Goal: Task Accomplishment & Management: Complete application form

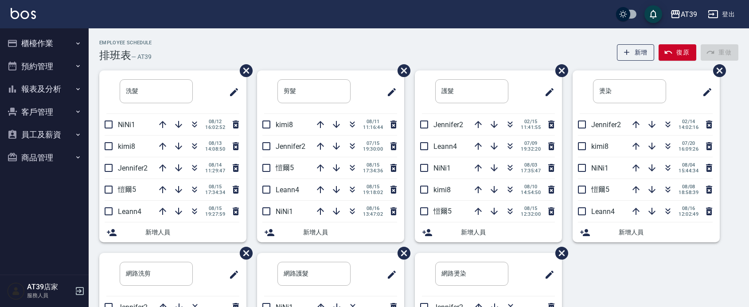
scroll to position [133, 0]
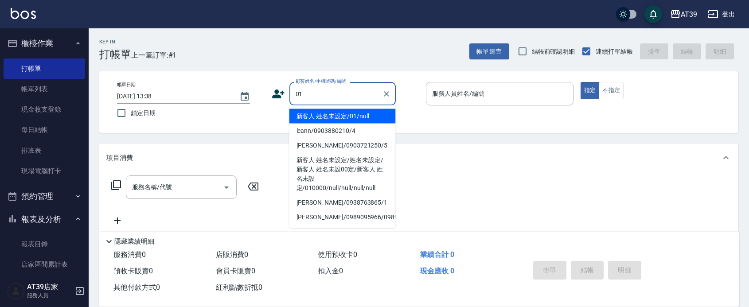
type input "新客人 姓名未設定/01/null"
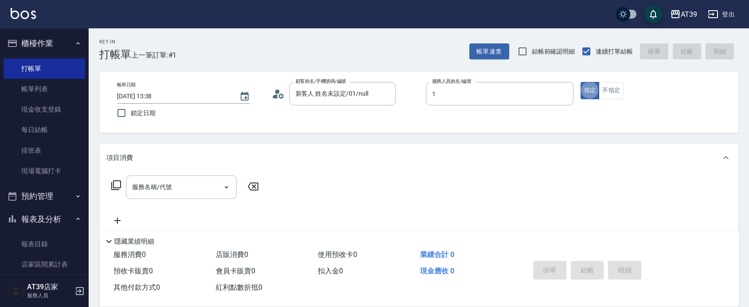
type input "NiNi-1"
type button "true"
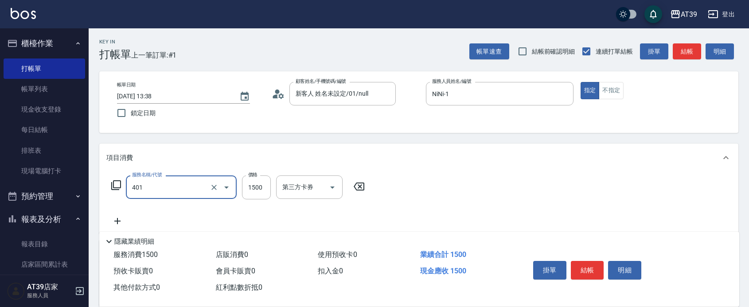
type input "基本染髮(401)"
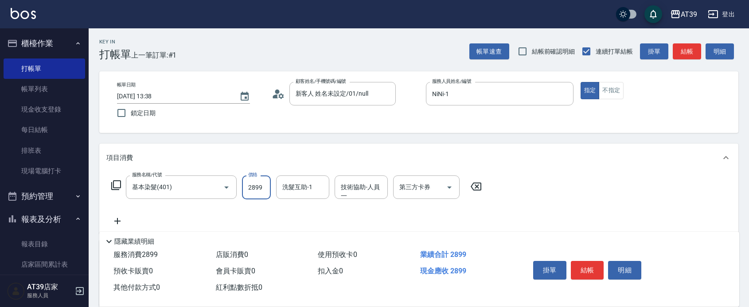
type input "2899"
type input "芊芊-27"
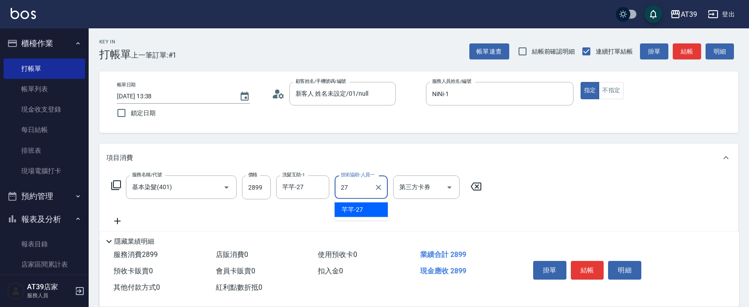
type input "芊芊-27"
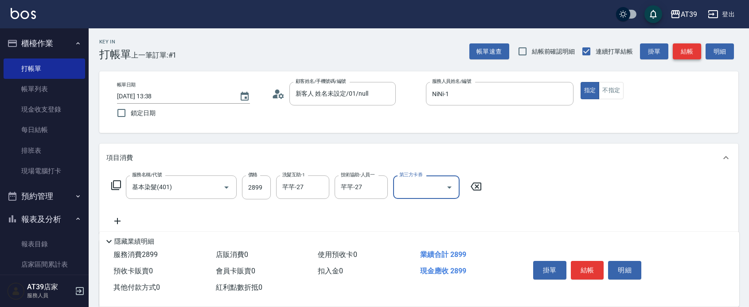
click at [688, 52] on button "結帳" at bounding box center [687, 51] width 28 height 16
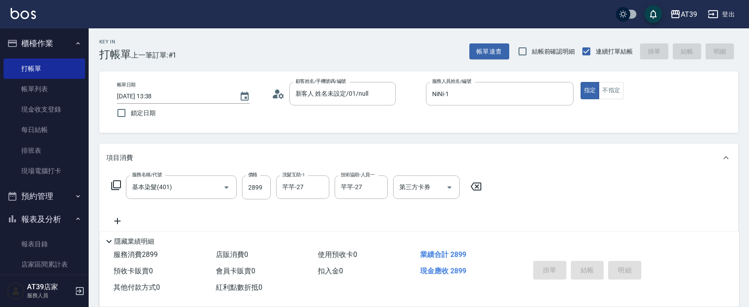
type input "2025/08/16 16:39"
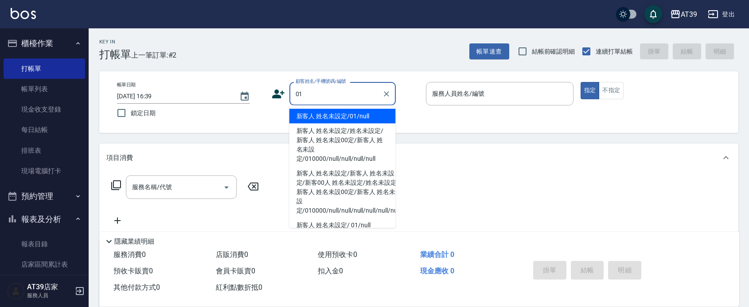
type input "新客人 姓名未設定/01/null"
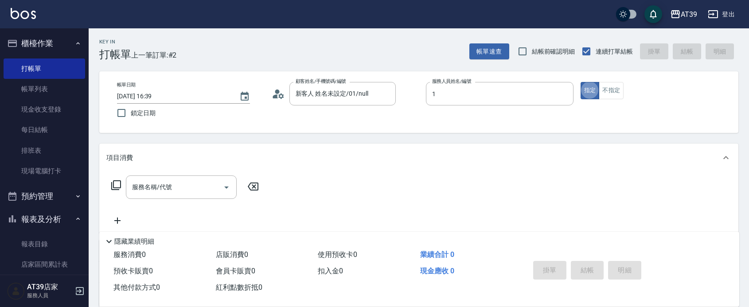
type input "NiNi-1"
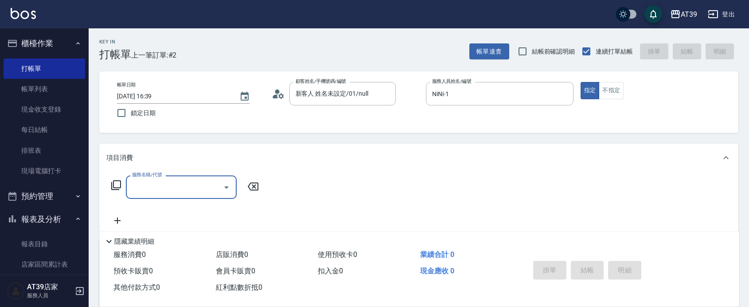
click at [174, 187] on input "服務名稱/代號" at bounding box center [175, 188] width 90 height 16
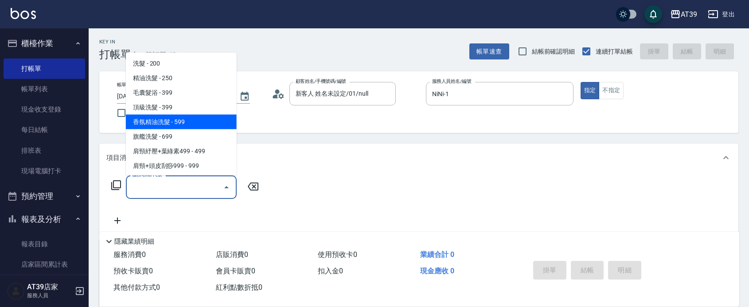
click at [157, 118] on span "香氛精油洗髮 - 599" at bounding box center [181, 121] width 111 height 15
type input "香氛精油洗髮(105)"
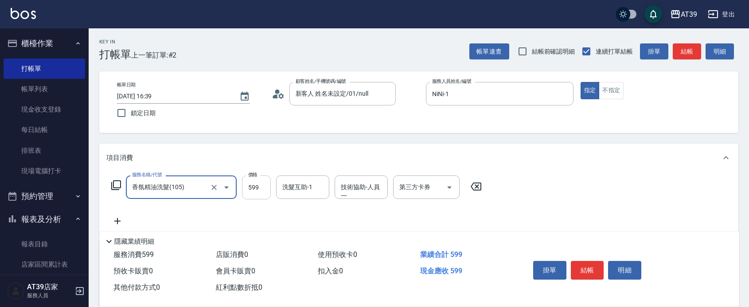
click at [266, 183] on input "599" at bounding box center [256, 188] width 29 height 24
type input "1000"
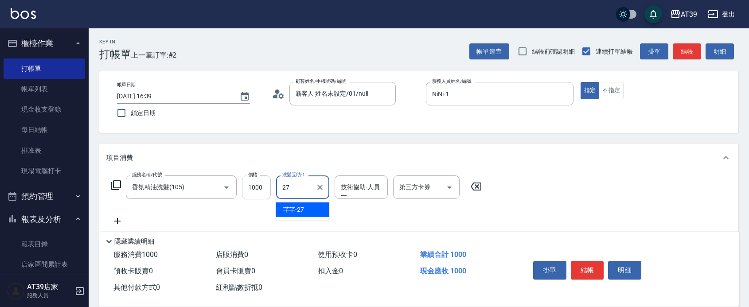
type input "芊芊-27"
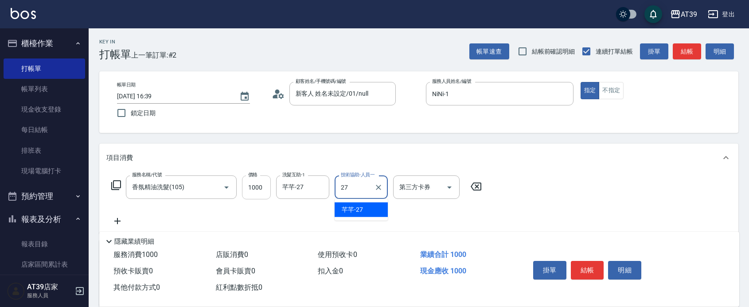
type input "芊芊-27"
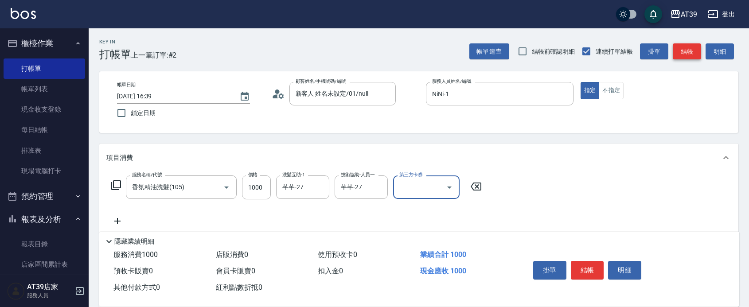
click at [688, 55] on button "結帳" at bounding box center [687, 51] width 28 height 16
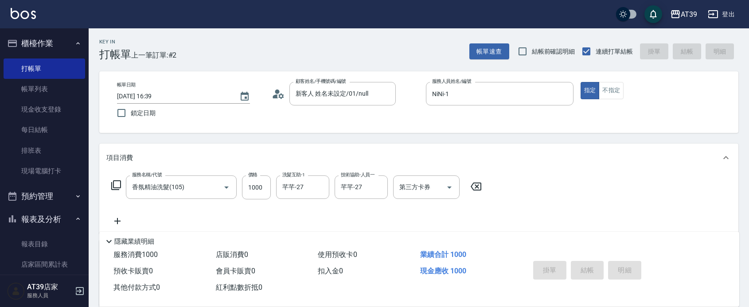
type input "2025/08/16 16:40"
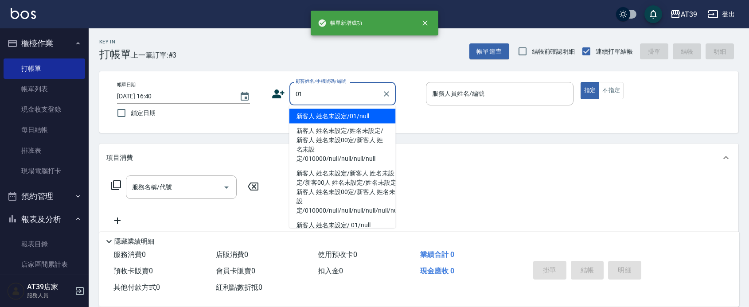
type input "新客人 姓名未設定/01/null"
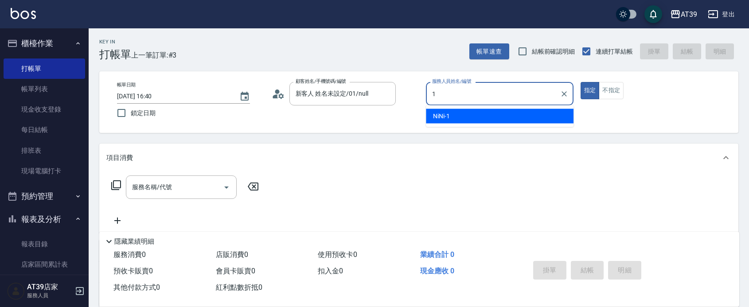
type input "NiNi-1"
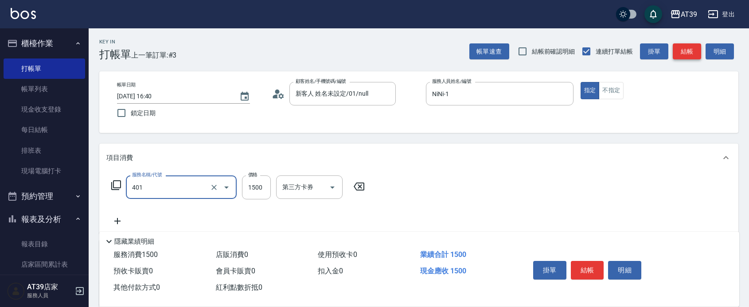
type input "基本染髮(401)"
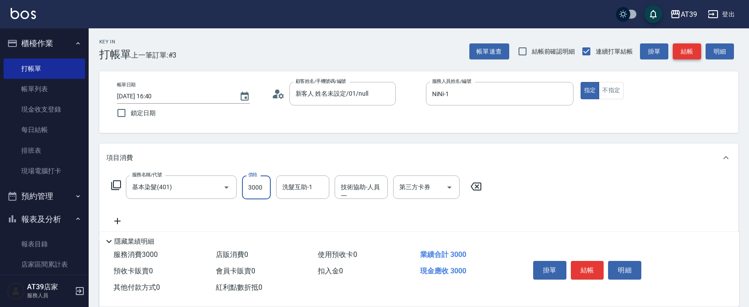
type input "3000"
type input "饅頭-87"
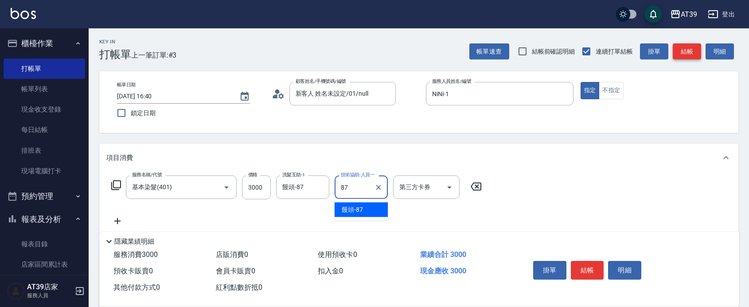
type input "饅頭-87"
click at [688, 55] on button "結帳" at bounding box center [687, 51] width 28 height 16
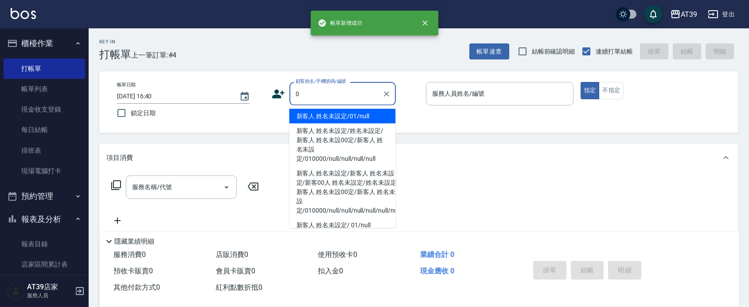
type input "新客人 姓名未設定/01/null"
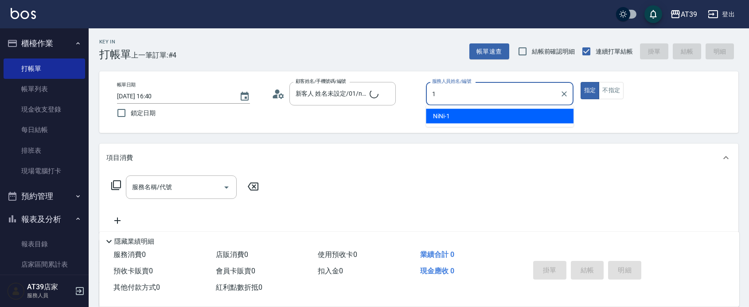
type input "NiNi-1"
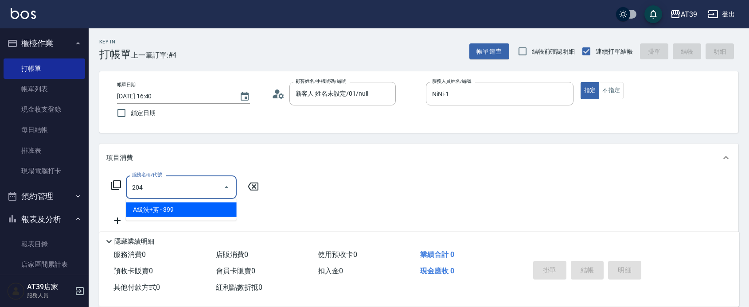
type input "A級洗+剪(204)"
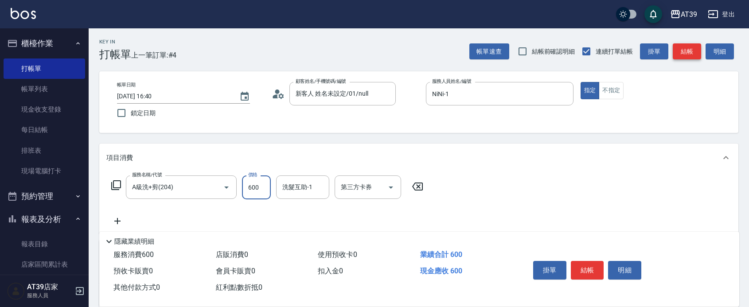
type input "600"
type input "芊芊-27"
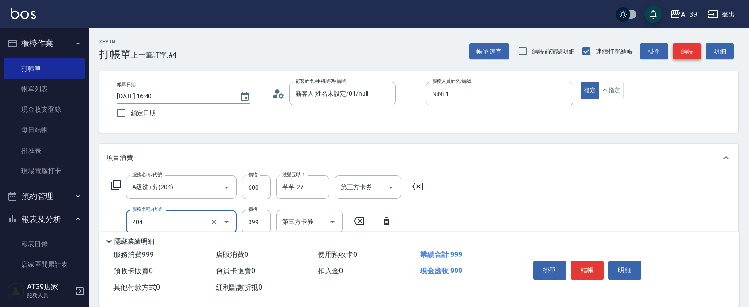
type input "A級洗+剪(204)"
type input "600"
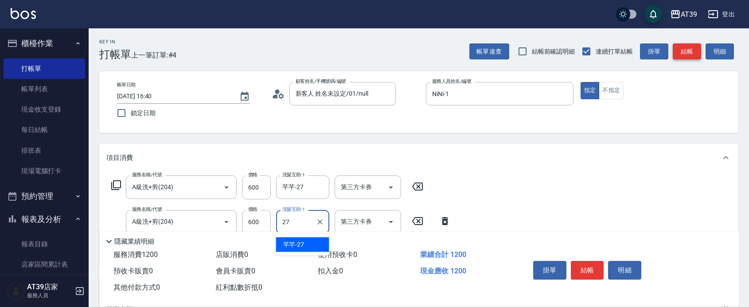
type input "芊芊-27"
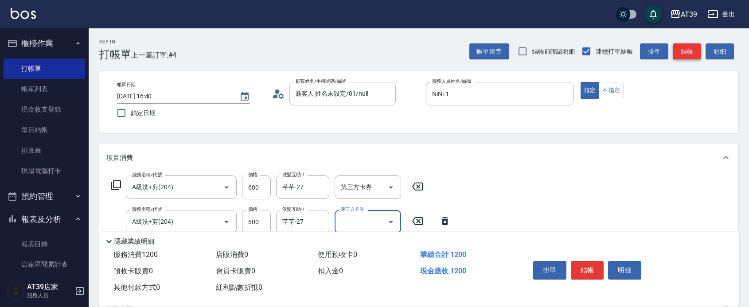
click at [688, 55] on button "結帳" at bounding box center [687, 51] width 28 height 16
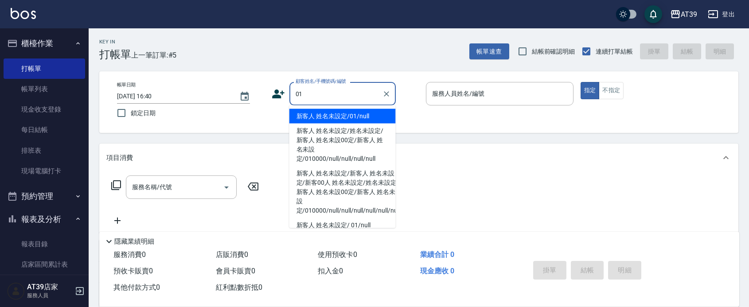
type input "新客人 姓名未設定/01/null"
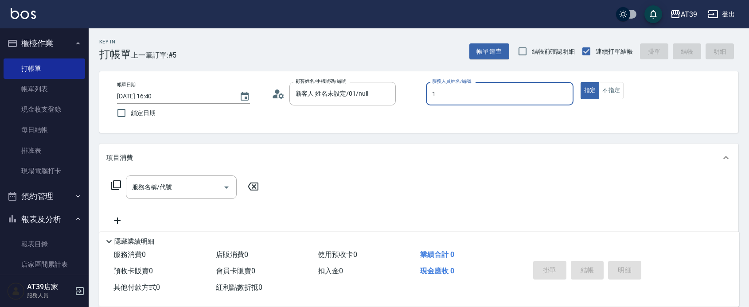
type input "NiNi-1"
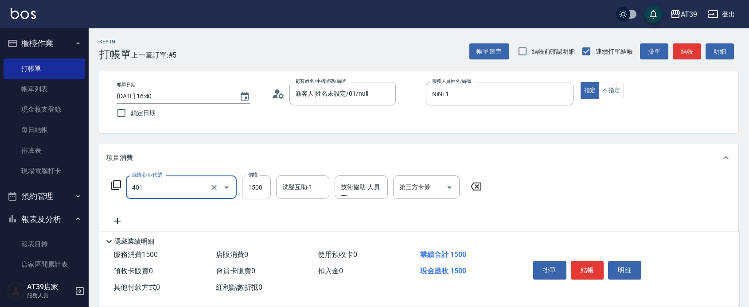
type input "基本染髮(401)"
type input "1700"
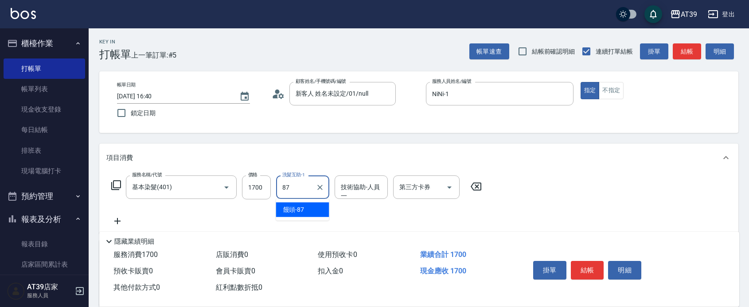
type input "饅頭-87"
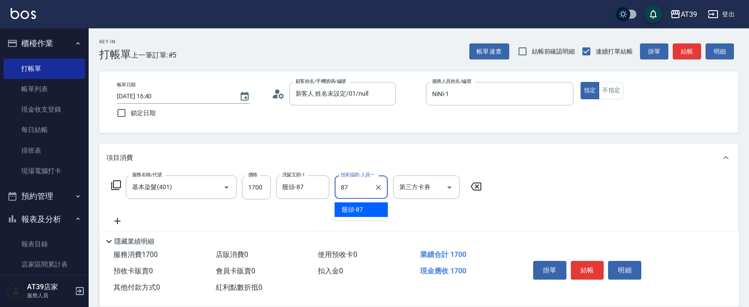
type input "饅頭-87"
click at [692, 49] on button "結帳" at bounding box center [687, 51] width 28 height 16
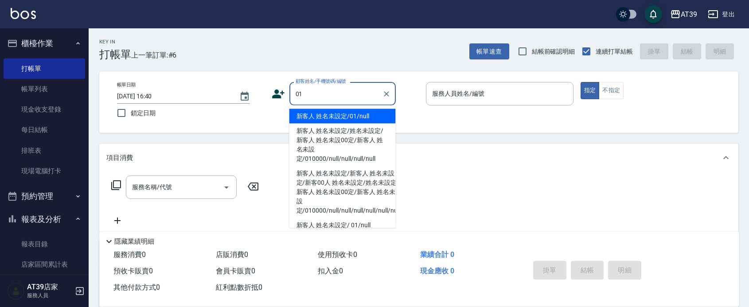
type input "新客人 姓名未設定/01/null"
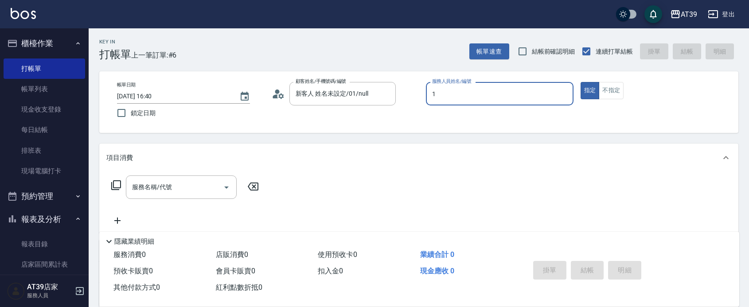
type input "NiNi-1"
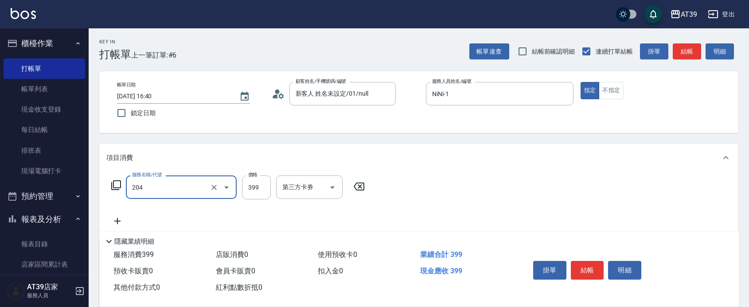
type input "A級洗+剪(204)"
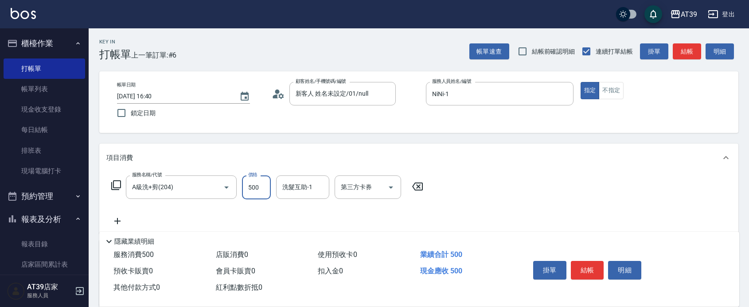
type input "500"
type input "芊芊-27"
click at [693, 49] on button "結帳" at bounding box center [687, 51] width 28 height 16
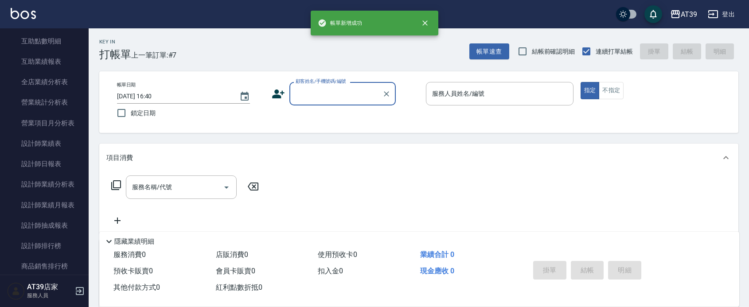
scroll to position [342, 0]
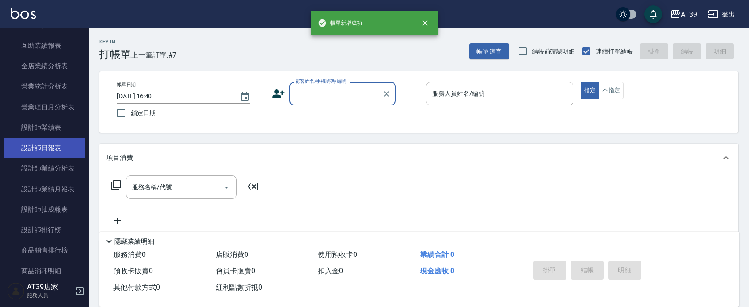
click at [65, 149] on link "設計師日報表" at bounding box center [45, 148] width 82 height 20
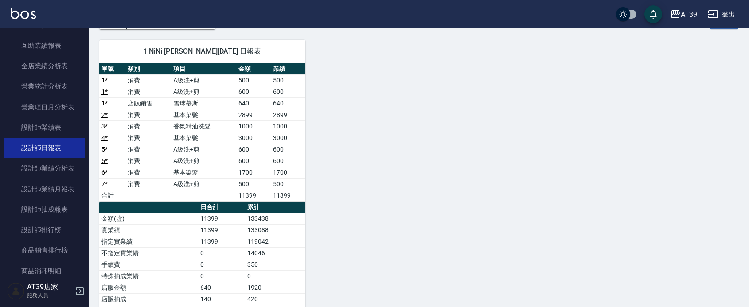
scroll to position [116, 0]
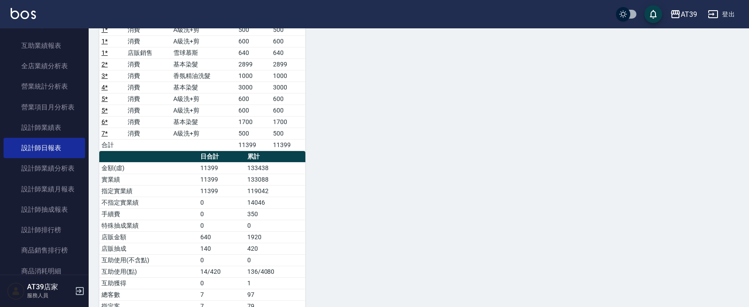
drag, startPoint x: 239, startPoint y: 187, endPoint x: 251, endPoint y: 228, distance: 42.9
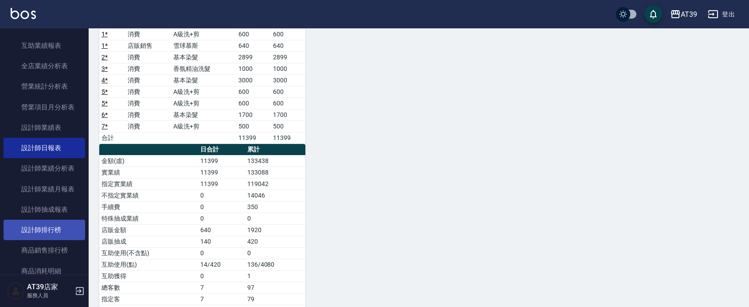
click at [50, 234] on link "設計師排行榜" at bounding box center [45, 230] width 82 height 20
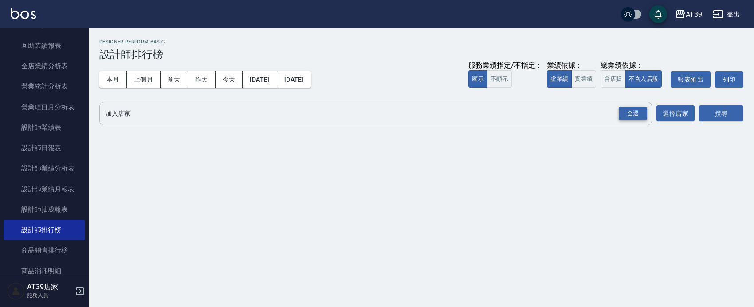
click at [643, 110] on div "全選" at bounding box center [633, 114] width 28 height 14
click at [697, 109] on div "加入店家 AT39 全選 加入店家 選擇店家 搜尋" at bounding box center [421, 114] width 644 height 25
click at [699, 111] on button "搜尋" at bounding box center [721, 114] width 44 height 16
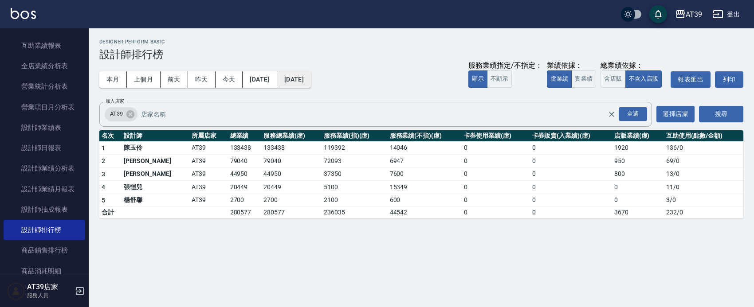
click at [311, 78] on button "2025/08/16" at bounding box center [294, 79] width 34 height 16
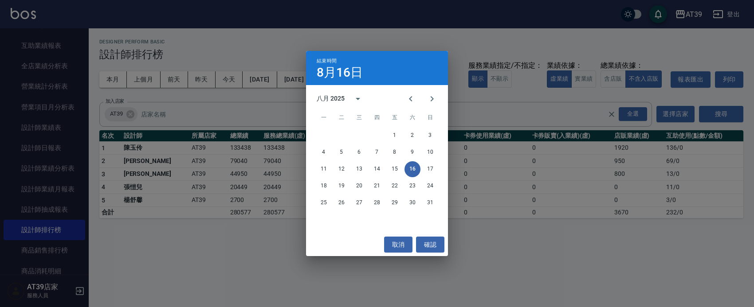
click at [262, 282] on div "結束時間 8月16日 八月 2025 一 二 三 四 五 六 日 1 2 3 4 5 6 7 8 9 10 11 12 13 14 15 16 17 18 1…" at bounding box center [377, 153] width 754 height 307
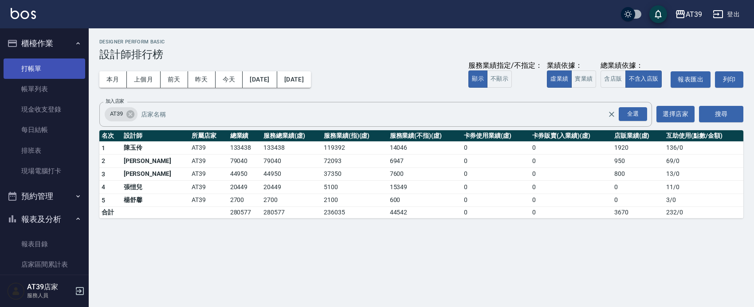
click at [51, 72] on link "打帳單" at bounding box center [45, 69] width 82 height 20
